Goal: Task Accomplishment & Management: Manage account settings

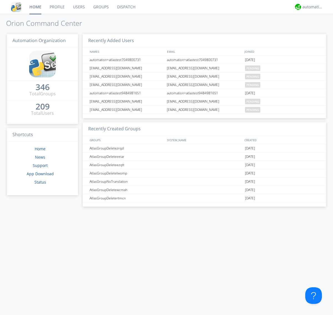
click at [79, 7] on link "Users" at bounding box center [79, 7] width 20 height 14
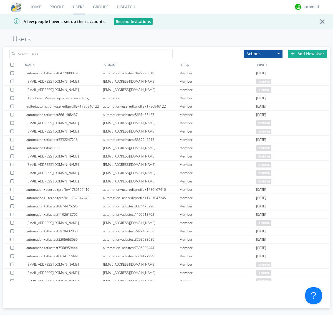
click at [307, 54] on div "Add New User" at bounding box center [307, 54] width 39 height 8
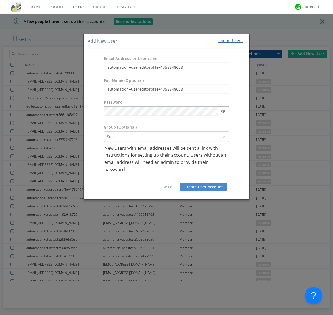
click at [204, 187] on button "Create User Account" at bounding box center [203, 187] width 47 height 8
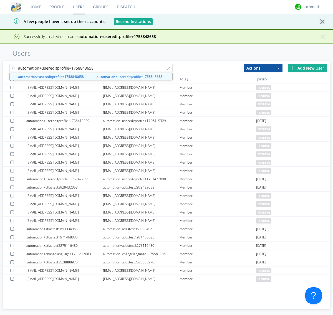
type input "automation+usereditprofile+1758848658"
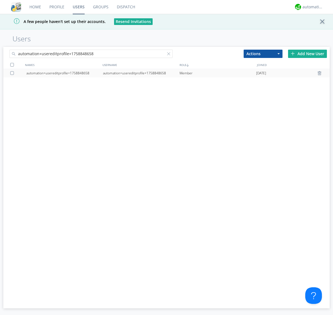
click at [141, 73] on div "automation+usereditprofile+1758848658" at bounding box center [141, 73] width 77 height 8
